Goal: Transaction & Acquisition: Download file/media

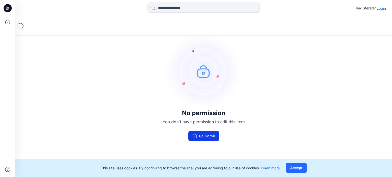
click at [209, 135] on button "Go Home" at bounding box center [203, 136] width 31 height 10
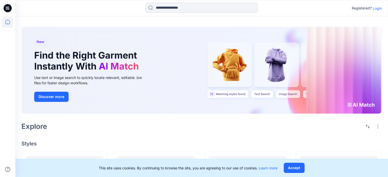
click at [378, 9] on p "Login" at bounding box center [377, 8] width 9 height 5
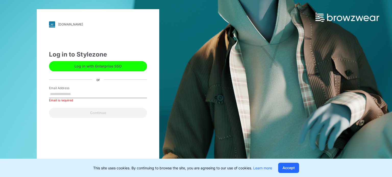
click at [96, 90] on div "Email Address Email is required" at bounding box center [98, 93] width 98 height 15
click at [91, 92] on input "Email Address" at bounding box center [98, 95] width 98 height 8
type input "**********"
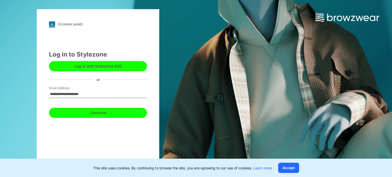
click at [94, 112] on button "Continue" at bounding box center [98, 113] width 98 height 10
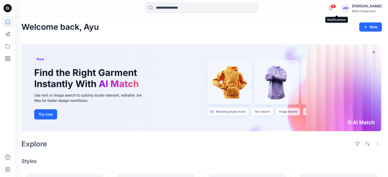
click at [336, 7] on span "11" at bounding box center [333, 6] width 6 height 4
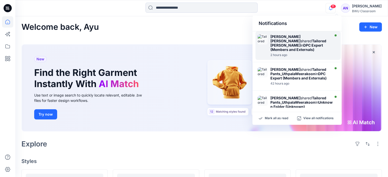
click at [294, 42] on strong "Tailored [PERSON_NAME]" at bounding box center [298, 43] width 56 height 9
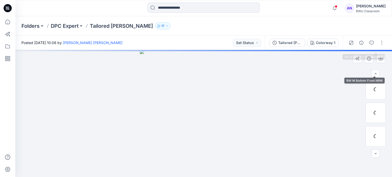
scroll to position [73, 0]
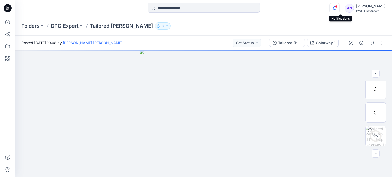
click at [339, 10] on icon "button" at bounding box center [335, 8] width 10 height 10
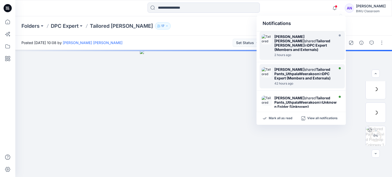
click at [308, 70] on div "Uthpala Weerakoon shared Tailored Pants_UthpalaWeerakoon in DPC Expert (Members…" at bounding box center [303, 73] width 59 height 13
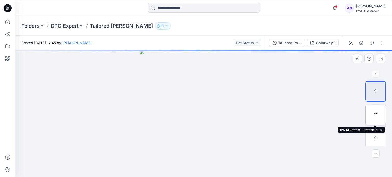
scroll to position [96, 0]
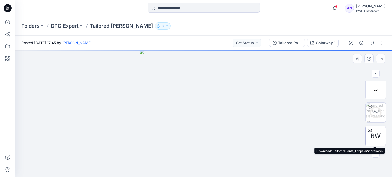
click at [369, 132] on div at bounding box center [370, 130] width 8 height 8
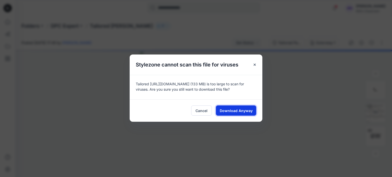
click at [248, 108] on button "Download Anyway" at bounding box center [236, 111] width 40 height 10
